Goal: Use online tool/utility: Utilize a website feature to perform a specific function

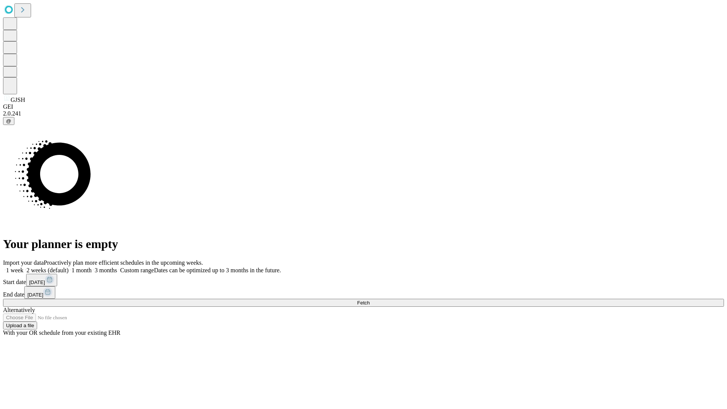
click at [370, 300] on span "Fetch" at bounding box center [363, 303] width 12 height 6
